Goal: Task Accomplishment & Management: Complete application form

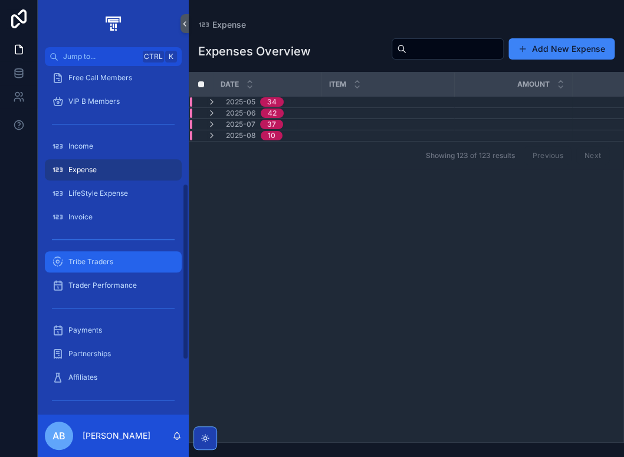
scroll to position [236, 0]
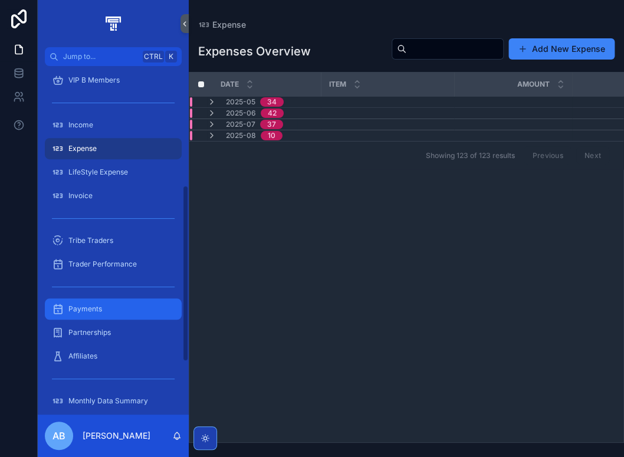
click at [111, 311] on div "Payments" at bounding box center [113, 308] width 123 height 19
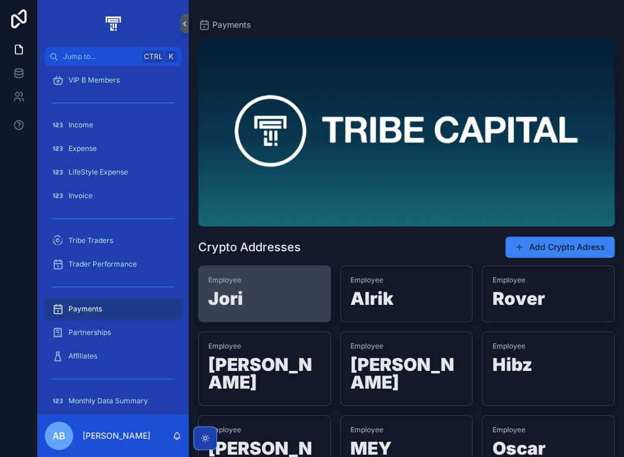
scroll to position [59, 0]
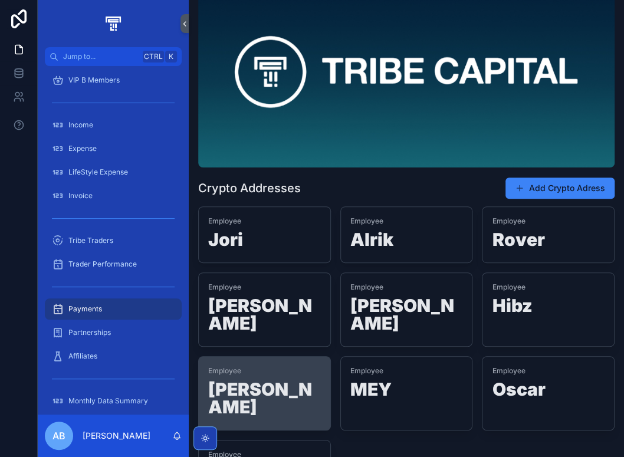
click at [264, 380] on h1 "[PERSON_NAME]" at bounding box center [264, 400] width 113 height 40
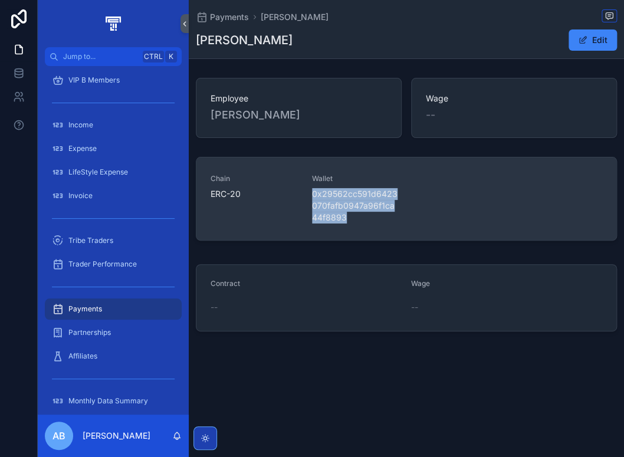
drag, startPoint x: 338, startPoint y: 219, endPoint x: 311, endPoint y: 193, distance: 37.5
click at [311, 193] on div "Chain ERC-20 Wallet 0x29562cc591d6423070fafb0947a96f1ca44f8893" at bounding box center [405, 199] width 391 height 50
copy span "0x29562cc591d6423070fafb0947a96f1ca44f8893"
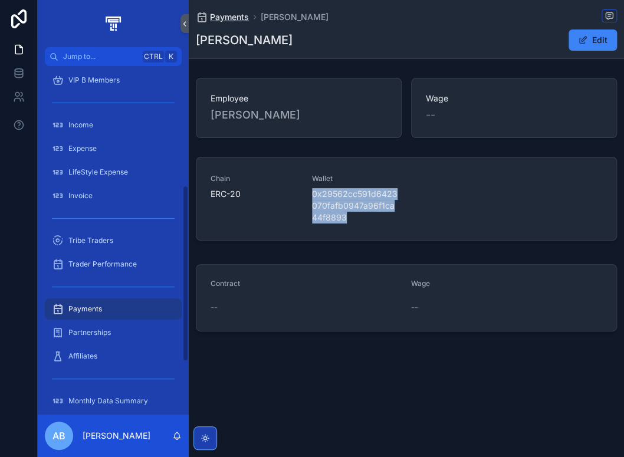
click at [243, 16] on span "Payments" at bounding box center [229, 17] width 39 height 12
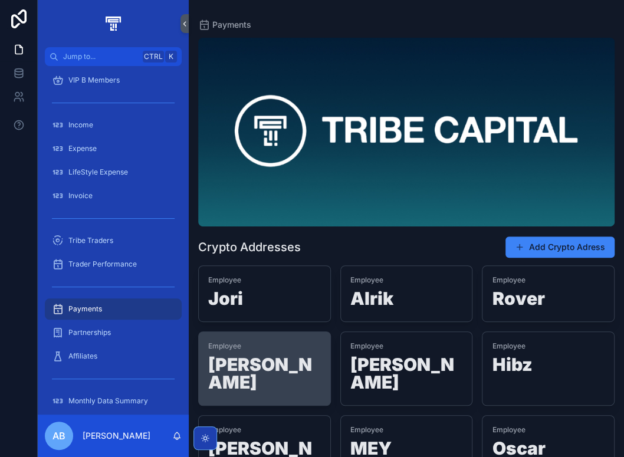
scroll to position [118, 0]
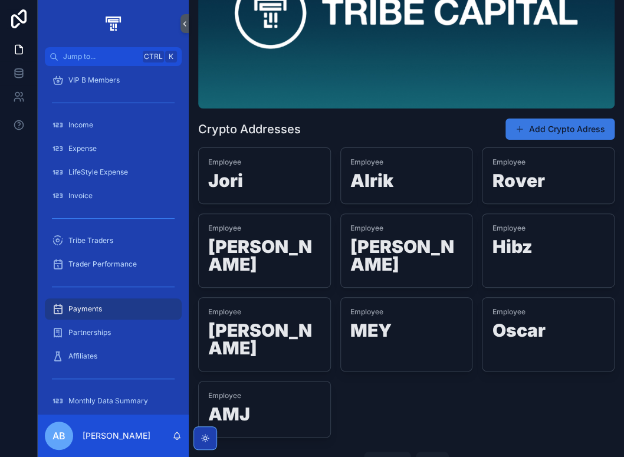
click at [536, 130] on button "Add Crypto Adress" at bounding box center [559, 128] width 109 height 21
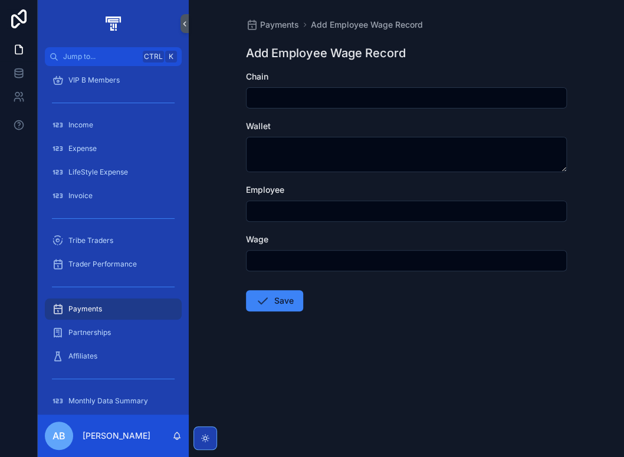
click at [269, 267] on input "scrollable content" at bounding box center [406, 260] width 320 height 17
type input "*******"
click at [281, 215] on input "scrollable content" at bounding box center [406, 211] width 320 height 17
type input "*******"
click at [254, 293] on button "Save" at bounding box center [274, 300] width 57 height 21
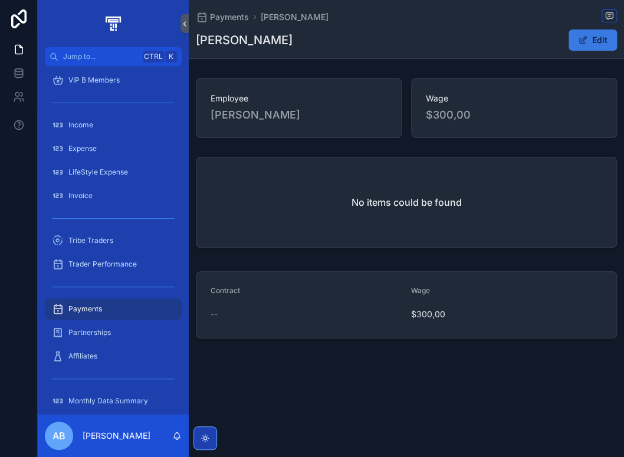
click at [604, 42] on button "Edit" at bounding box center [592, 39] width 48 height 21
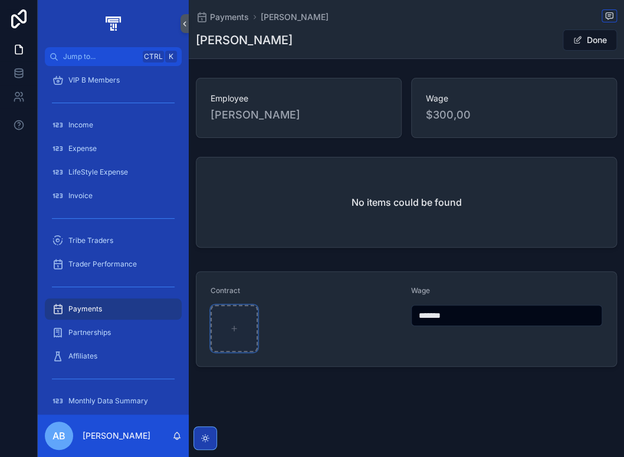
click at [234, 328] on icon "scrollable content" at bounding box center [234, 328] width 8 height 8
type input "**********"
click at [587, 44] on button "Done" at bounding box center [589, 39] width 54 height 21
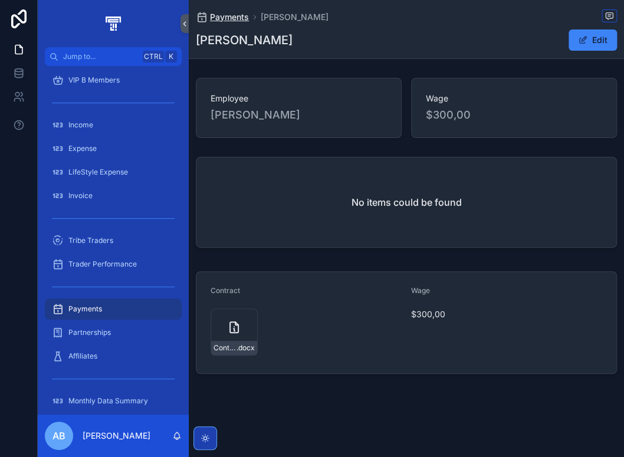
click at [225, 14] on span "Payments" at bounding box center [229, 17] width 39 height 12
